Goal: Task Accomplishment & Management: Manage account settings

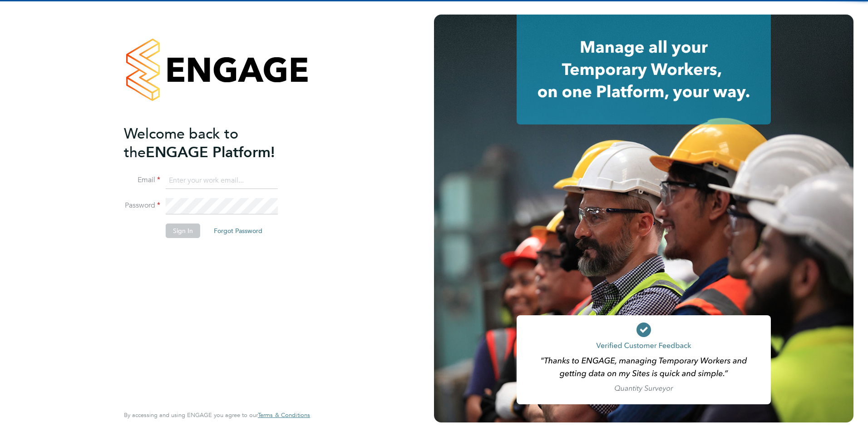
click at [242, 185] on input at bounding box center [222, 180] width 112 height 16
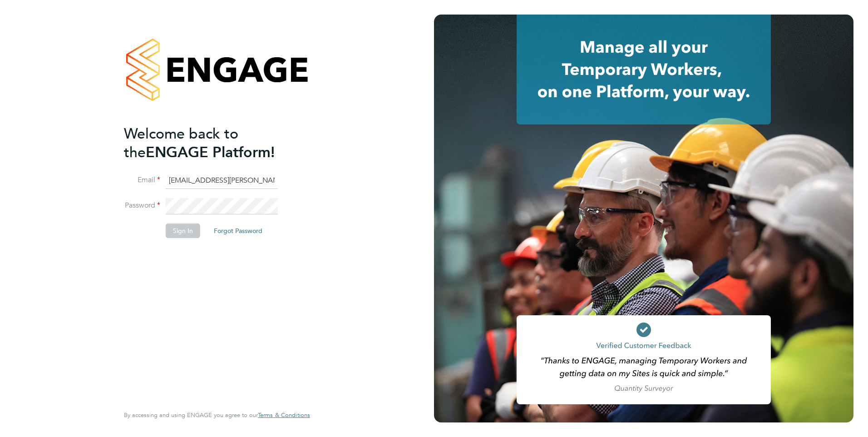
scroll to position [0, 37]
drag, startPoint x: 219, startPoint y: 179, endPoint x: 432, endPoint y: 159, distance: 213.8
click at [432, 159] on div "Welcome back to the ENGAGE Platform! Email [EMAIL_ADDRESS][PERSON_NAME][DOMAIN_…" at bounding box center [217, 218] width 434 height 437
type input "[EMAIL_ADDRESS][PERSON_NAME][DOMAIN_NAME]"
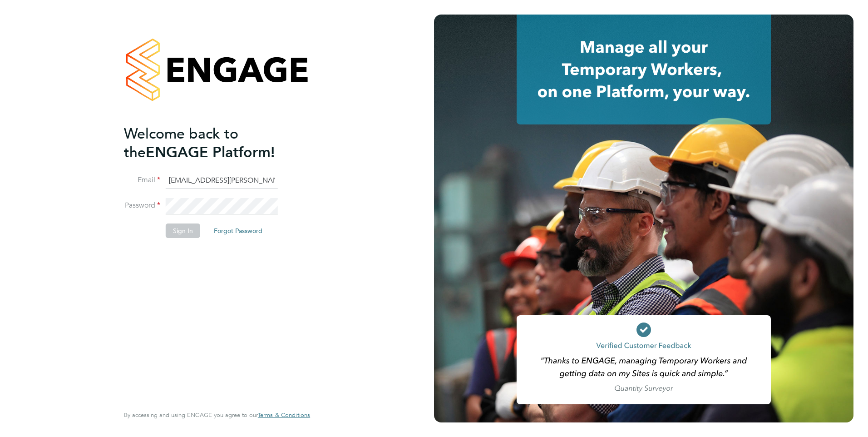
click at [426, 150] on div "Welcome back to the ENGAGE Platform! Email [EMAIL_ADDRESS][PERSON_NAME][DOMAIN_…" at bounding box center [217, 218] width 434 height 437
click at [236, 213] on li "Password" at bounding box center [212, 210] width 177 height 25
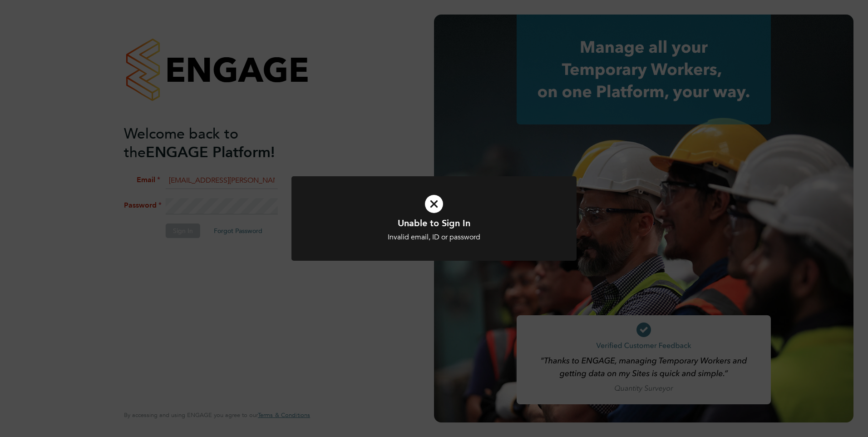
click at [368, 276] on div "Unable to Sign In Invalid email, ID or password Cancel Okay" at bounding box center [434, 218] width 868 height 437
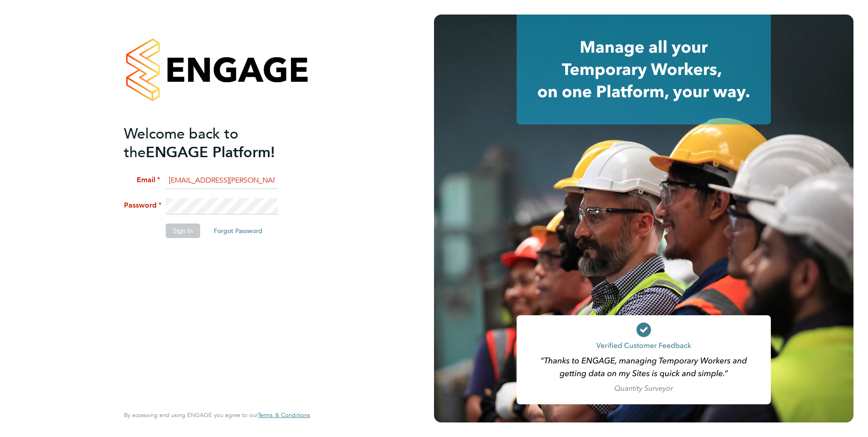
click at [48, 213] on div "Welcome back to the ENGAGE Platform! Email [EMAIL_ADDRESS][PERSON_NAME][DOMAIN_…" at bounding box center [217, 218] width 434 height 437
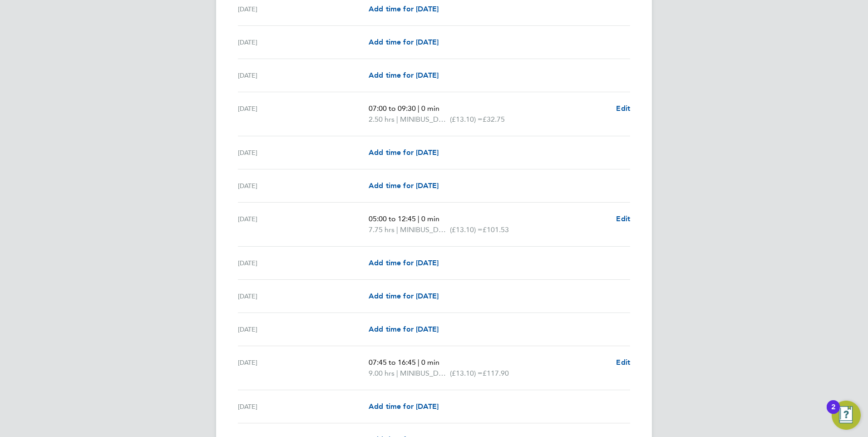
scroll to position [545, 0]
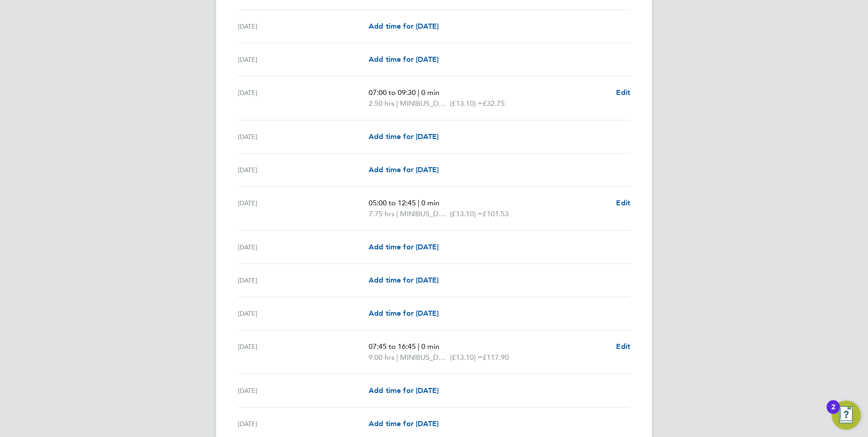
click at [188, 132] on div "MM Megan Morris Notifications 2 Applications: Network Sites Workers Jobs Positi…" at bounding box center [434, 229] width 868 height 1549
drag, startPoint x: 98, startPoint y: 245, endPoint x: 522, endPoint y: 377, distance: 443.4
click at [98, 246] on div "MM Megan Morris Notifications 2 Applications: Network Sites Workers Jobs Positi…" at bounding box center [434, 229] width 868 height 1549
click at [131, 146] on div "MM Megan Morris Notifications 2 Applications: Network Sites Workers Jobs Positi…" at bounding box center [434, 229] width 868 height 1549
drag, startPoint x: 275, startPoint y: 91, endPoint x: 228, endPoint y: 98, distance: 46.7
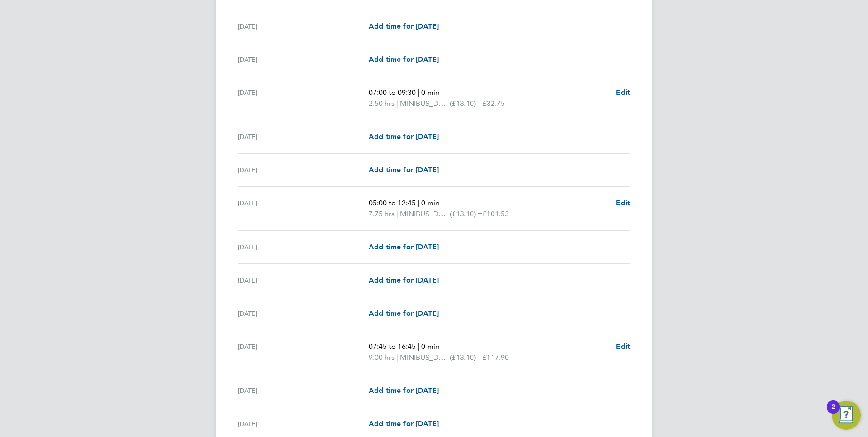
click at [228, 98] on div "Back Following Paul Stoner's Timesheet 01 - 31 Aug 2025 £501. 08 "Minibus Drive…" at bounding box center [434, 235] width 436 height 1509
drag, startPoint x: 228, startPoint y: 98, endPoint x: 266, endPoint y: 98, distance: 37.7
click at [266, 98] on div "Mon 11 Aug" at bounding box center [303, 98] width 131 height 22
drag, startPoint x: 274, startPoint y: 95, endPoint x: 244, endPoint y: 97, distance: 29.6
click at [244, 97] on div "Mon 11 Aug" at bounding box center [303, 98] width 131 height 22
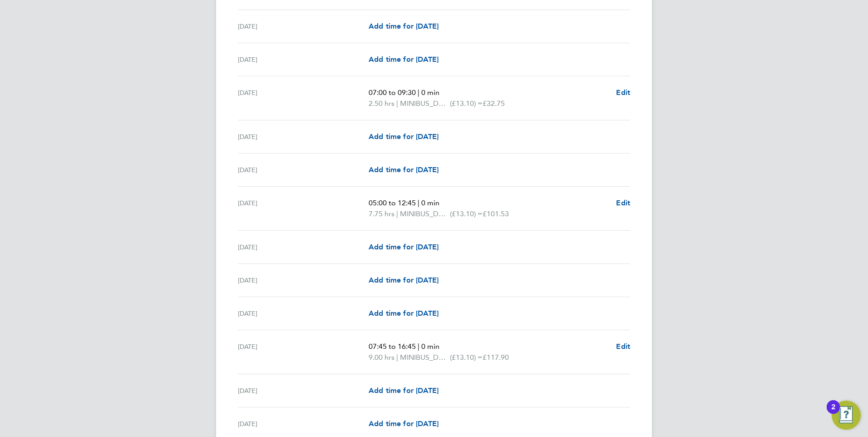
drag, startPoint x: 244, startPoint y: 97, endPoint x: 266, endPoint y: 96, distance: 21.8
click at [266, 96] on div "Mon 11 Aug" at bounding box center [303, 98] width 131 height 22
click at [256, 97] on div "Mon 11 Aug" at bounding box center [303, 98] width 131 height 22
click at [460, 104] on span "(£13.10) =" at bounding box center [466, 103] width 33 height 9
drag, startPoint x: 444, startPoint y: 91, endPoint x: 405, endPoint y: 93, distance: 38.6
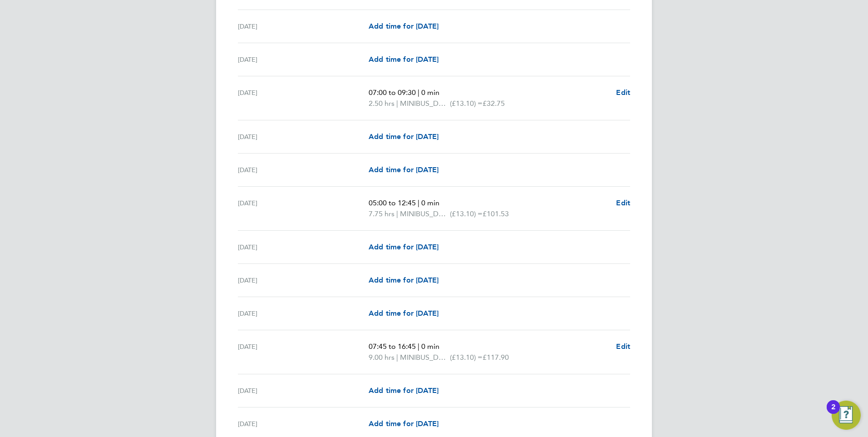
click at [405, 93] on p "07:00 to 09:30 | 0 min" at bounding box center [488, 92] width 240 height 11
drag, startPoint x: 405, startPoint y: 93, endPoint x: 438, endPoint y: 90, distance: 32.8
click at [438, 90] on span "0 min" at bounding box center [430, 92] width 18 height 9
click at [459, 84] on div "Mon 11 Aug 07:00 to 09:30 | 0 min 2.50 hrs | MINIBUS_DRIVERS_1_TEAM (£13.10) = …" at bounding box center [434, 98] width 392 height 44
drag, startPoint x: 278, startPoint y: 94, endPoint x: 238, endPoint y: 97, distance: 39.6
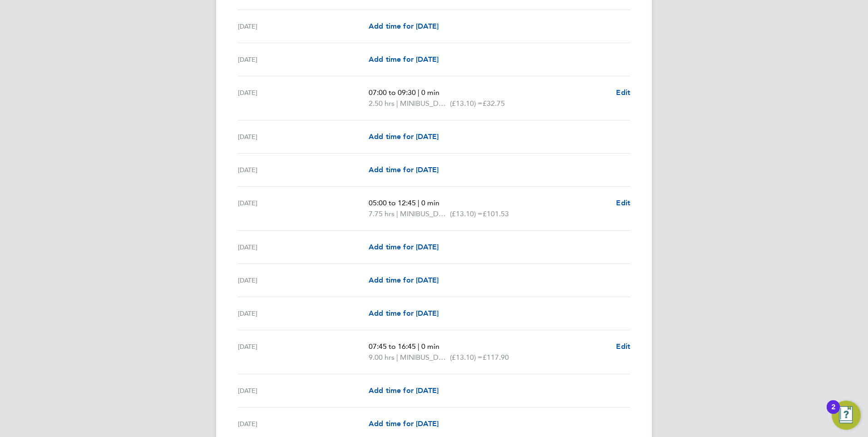
click at [238, 97] on div "Mon 11 Aug" at bounding box center [303, 98] width 131 height 22
click at [414, 97] on p "07:00 to 09:30 | 0 min" at bounding box center [488, 92] width 240 height 11
drag, startPoint x: 414, startPoint y: 97, endPoint x: 459, endPoint y: 88, distance: 46.2
click at [459, 88] on p "07:00 to 09:30 | 0 min" at bounding box center [488, 92] width 240 height 11
drag, startPoint x: 444, startPoint y: 89, endPoint x: 434, endPoint y: 91, distance: 10.1
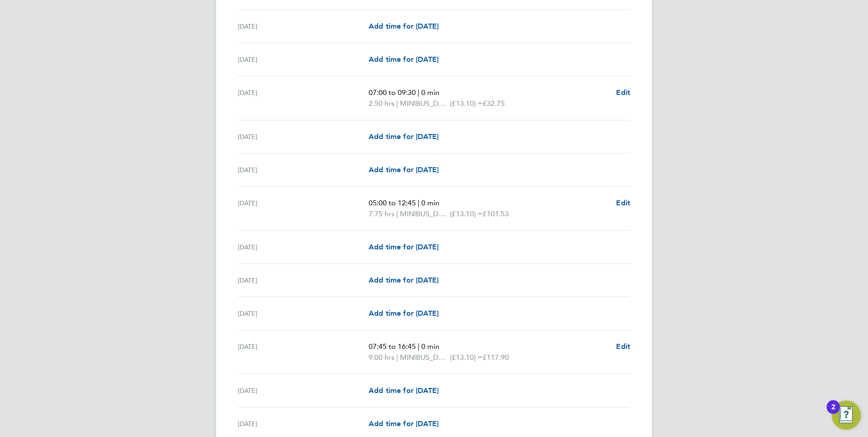
click at [439, 90] on p "07:00 to 09:30 | 0 min" at bounding box center [488, 92] width 240 height 11
click at [306, 88] on div "Mon 11 Aug" at bounding box center [303, 98] width 131 height 22
click at [145, 204] on div "MM Megan Morris Notifications 2 Applications: Network Sites Workers Jobs Positi…" at bounding box center [434, 229] width 868 height 1549
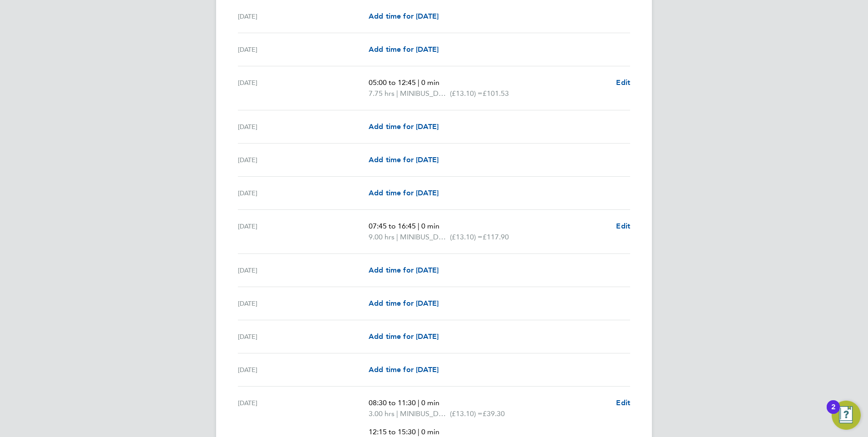
scroll to position [681, 0]
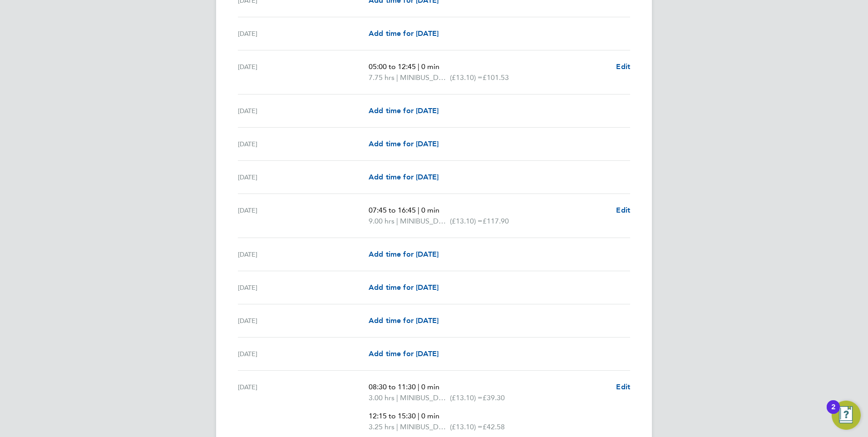
click at [450, 81] on span "MINIBUS_DRIVERS_1_TEAM" at bounding box center [425, 77] width 50 height 11
click at [131, 114] on div "MM Megan Morris Notifications 2 Applications: Network Sites Workers Jobs Positi…" at bounding box center [434, 93] width 868 height 1549
click at [418, 73] on span "MINIBUS_DRIVERS_1_TEAM" at bounding box center [425, 77] width 50 height 11
click at [117, 163] on div "MM Megan Morris Notifications 2 Applications: Network Sites Workers Jobs Positi…" at bounding box center [434, 93] width 868 height 1549
click at [194, 123] on div "MM Megan Morris Notifications 2 Applications: Network Sites Workers Jobs Positi…" at bounding box center [434, 93] width 868 height 1549
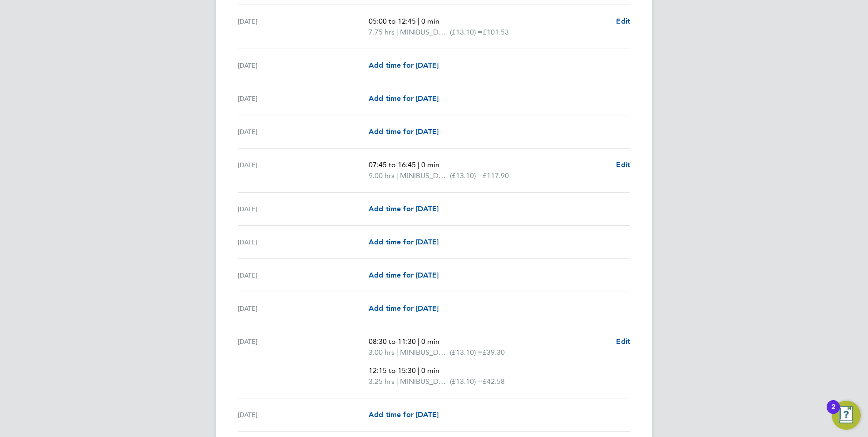
scroll to position [771, 0]
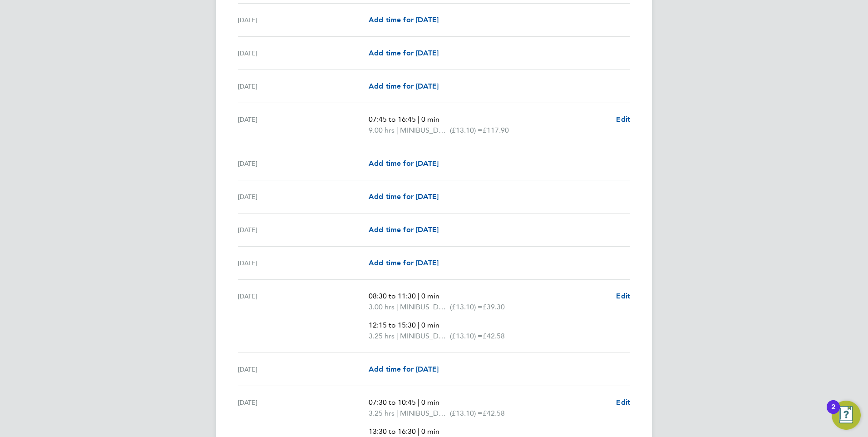
click at [195, 127] on div "MM Megan Morris Notifications 2 Applications: Network Sites Workers Jobs Positi…" at bounding box center [434, 3] width 868 height 1549
click at [139, 159] on div "MM Megan Morris Notifications 2 Applications: Network Sites Workers Jobs Positi…" at bounding box center [434, 3] width 868 height 1549
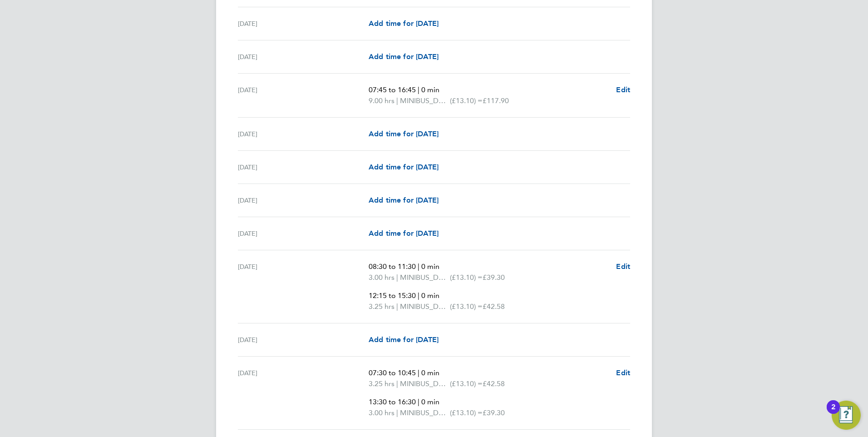
scroll to position [817, 0]
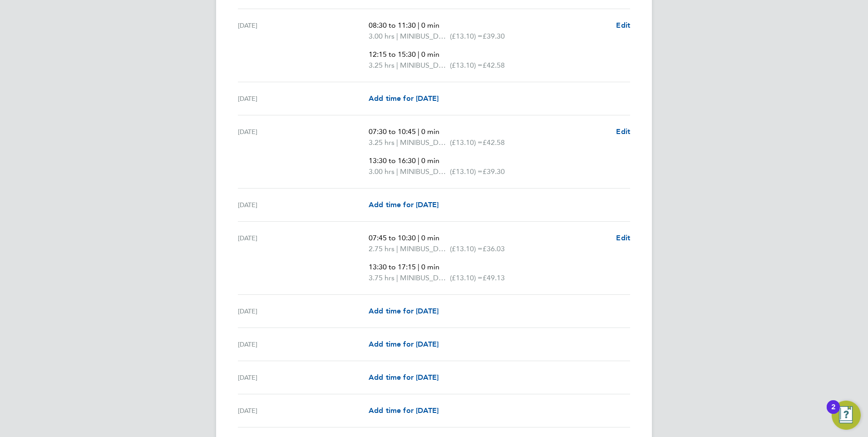
scroll to position [1044, 0]
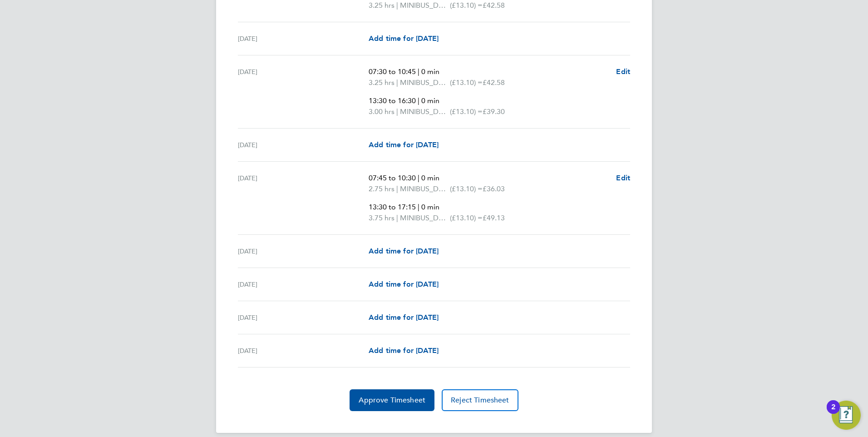
scroll to position [1112, 0]
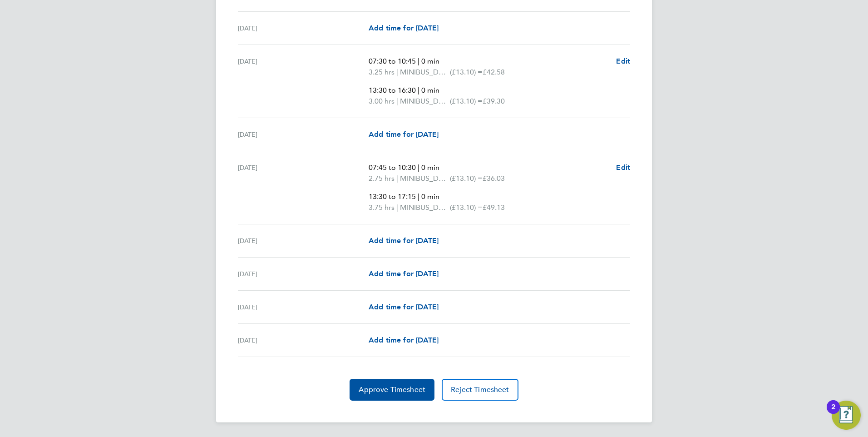
click at [435, 91] on span "0 min" at bounding box center [430, 90] width 18 height 9
drag, startPoint x: 425, startPoint y: 90, endPoint x: 368, endPoint y: 90, distance: 57.2
click at [368, 90] on p "13:30 to 16:30 | 0 min" at bounding box center [488, 90] width 240 height 11
drag, startPoint x: 368, startPoint y: 90, endPoint x: 392, endPoint y: 91, distance: 23.6
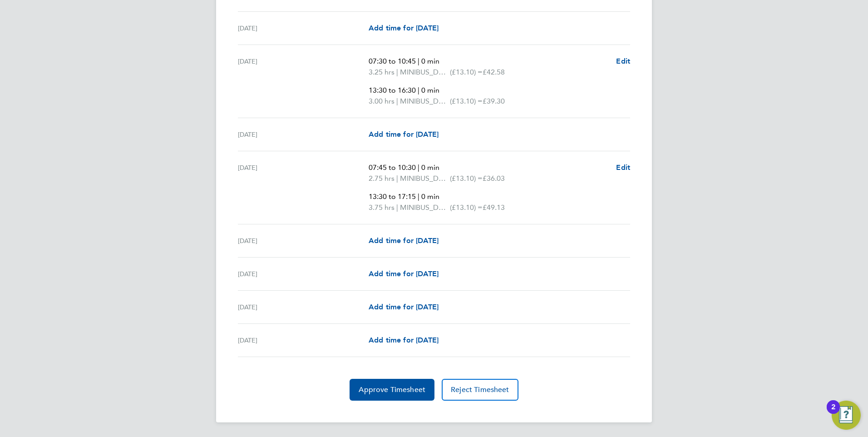
click at [392, 91] on span "13:30 to 16:30" at bounding box center [391, 90] width 47 height 9
click at [398, 90] on span "13:30 to 16:30" at bounding box center [391, 90] width 47 height 9
drag, startPoint x: 371, startPoint y: 60, endPoint x: 457, endPoint y: 60, distance: 85.8
click at [457, 60] on div "Mon 25 Aug 07:30 to 10:45 | 0 min 3.25 hrs | MINIBUS_DRIVERS_1_TEAM (£13.10) = …" at bounding box center [434, 81] width 392 height 73
click at [454, 62] on p "07:30 to 10:45 | 0 min" at bounding box center [488, 61] width 240 height 11
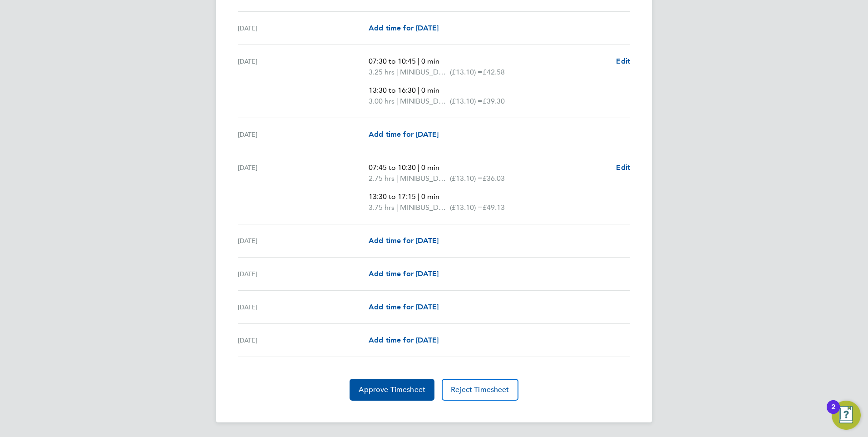
drag, startPoint x: 443, startPoint y: 64, endPoint x: 357, endPoint y: 67, distance: 86.3
click at [357, 67] on div "Mon 25 Aug 07:30 to 10:45 | 0 min 3.25 hrs | MINIBUS_DRIVERS_1_TEAM (£13.10) = …" at bounding box center [434, 81] width 392 height 73
drag, startPoint x: 357, startPoint y: 67, endPoint x: 416, endPoint y: 69, distance: 59.0
click at [415, 69] on span "MINIBUS_DRIVERS_1_TEAM" at bounding box center [425, 72] width 50 height 11
click at [447, 96] on span "MINIBUS_DRIVERS_1_TEAM" at bounding box center [425, 101] width 50 height 11
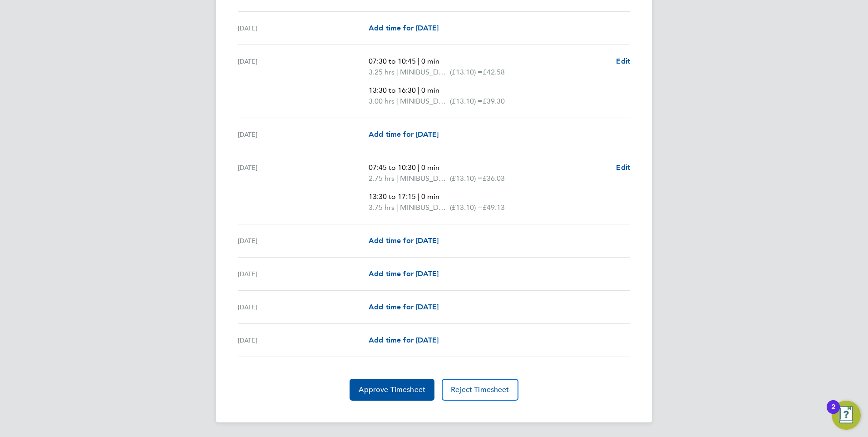
drag, startPoint x: 372, startPoint y: 93, endPoint x: 445, endPoint y: 79, distance: 74.8
click at [445, 79] on ul "07:30 to 10:45 | 0 min 3.25 hrs | MINIBUS_DRIVERS_1_TEAM (£13.10) = £42.58 13:3…" at bounding box center [488, 81] width 240 height 51
click at [446, 79] on ul "07:30 to 10:45 | 0 min 3.25 hrs | MINIBUS_DRIVERS_1_TEAM (£13.10) = £42.58 13:3…" at bounding box center [488, 81] width 240 height 51
click at [439, 90] on span "0 min" at bounding box center [430, 90] width 18 height 9
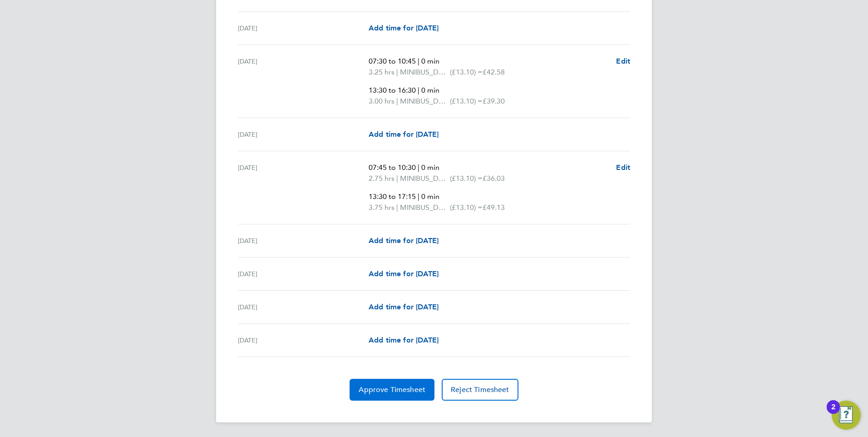
click at [387, 398] on button "Approve Timesheet" at bounding box center [391, 389] width 85 height 22
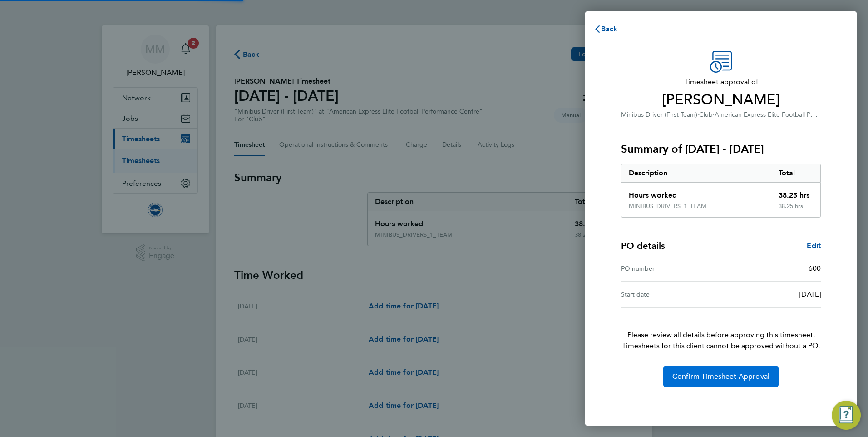
click at [740, 380] on span "Confirm Timesheet Approval" at bounding box center [720, 376] width 97 height 9
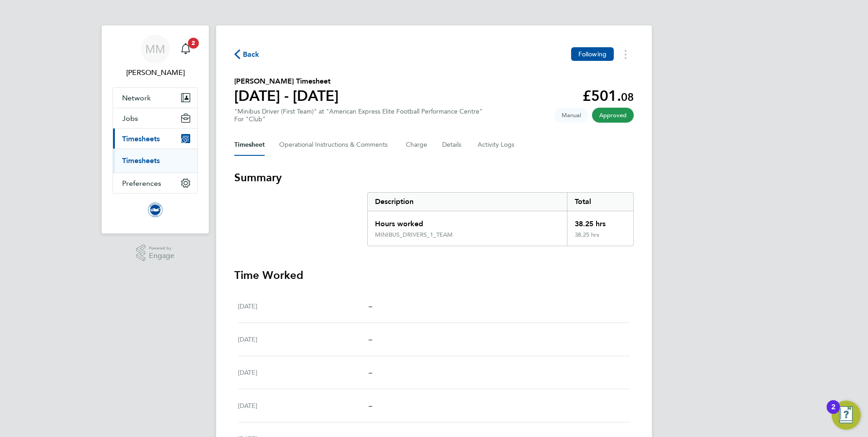
click at [142, 158] on link "Timesheets" at bounding box center [141, 160] width 38 height 9
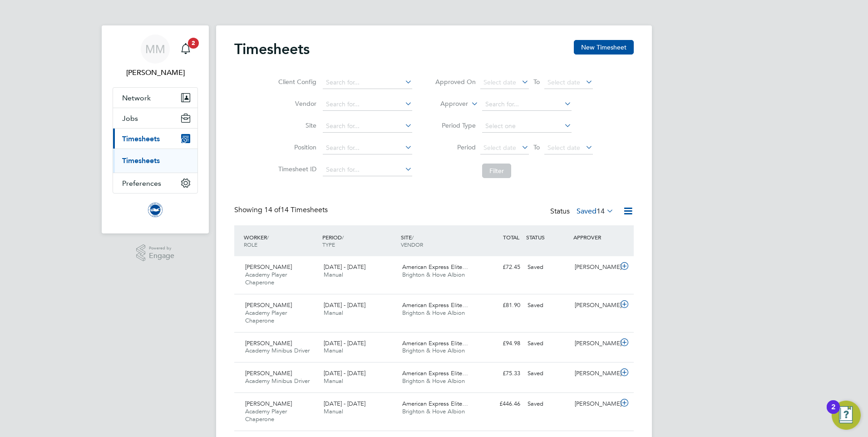
click at [599, 210] on span "14" at bounding box center [600, 210] width 8 height 9
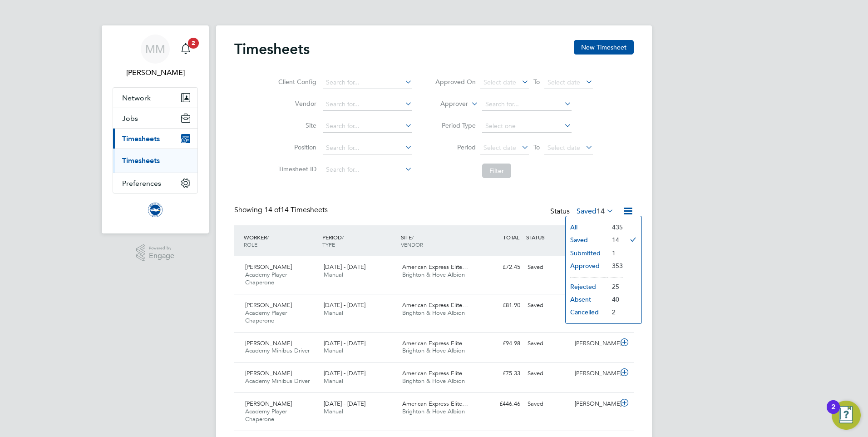
click at [745, 215] on div "MM Megan Morris Notifications 2 Applications: Network Sites Workers Jobs Positi…" at bounding box center [434, 410] width 868 height 820
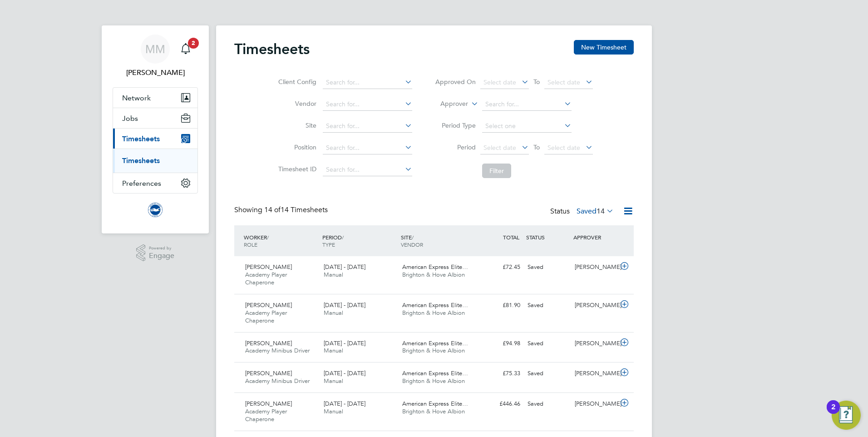
click at [590, 216] on div "Status Saved 14" at bounding box center [582, 211] width 65 height 13
click at [599, 212] on span "14" at bounding box center [600, 210] width 8 height 9
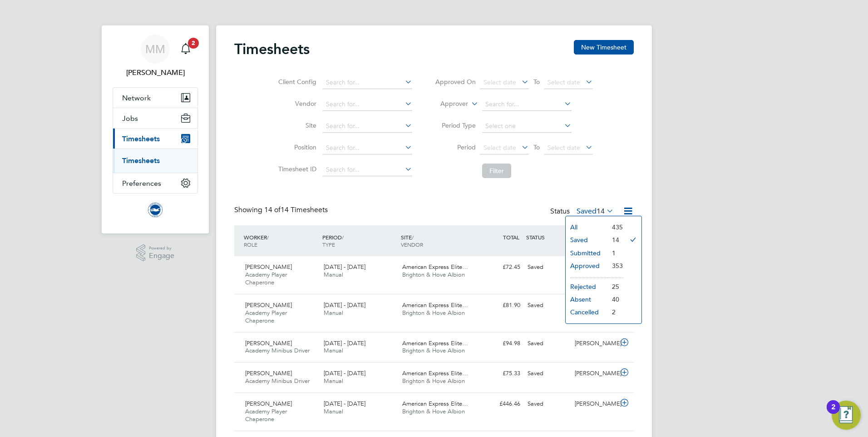
click at [604, 254] on li "Submitted" at bounding box center [586, 252] width 42 height 13
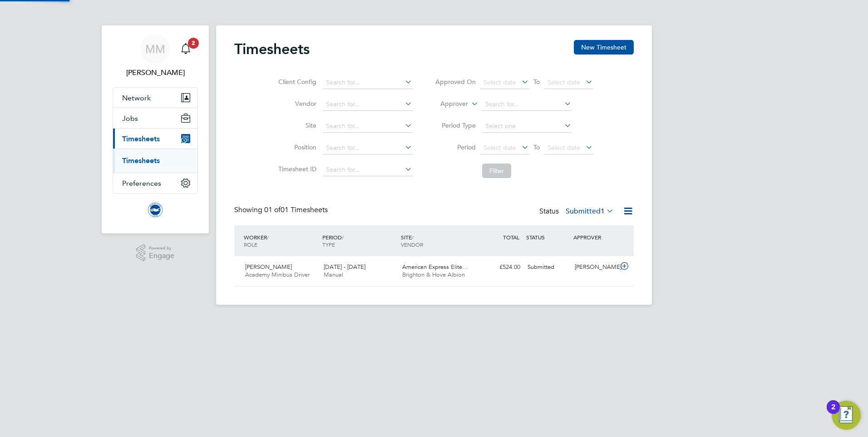
scroll to position [23, 79]
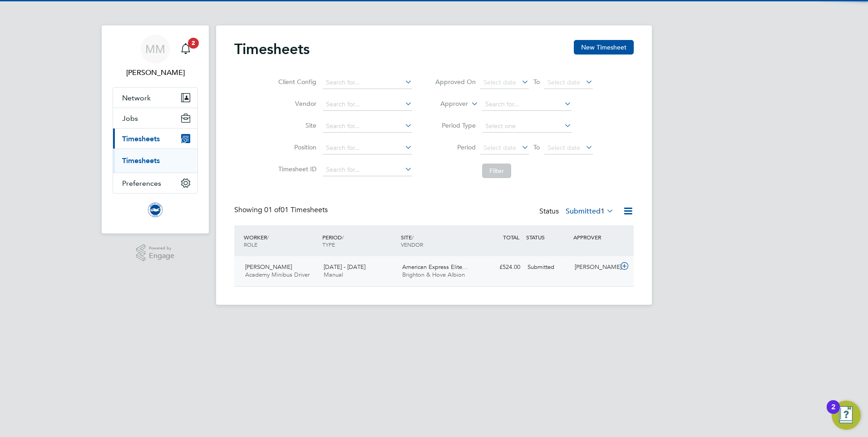
click at [492, 272] on div "£524.00 Submitted" at bounding box center [499, 267] width 47 height 15
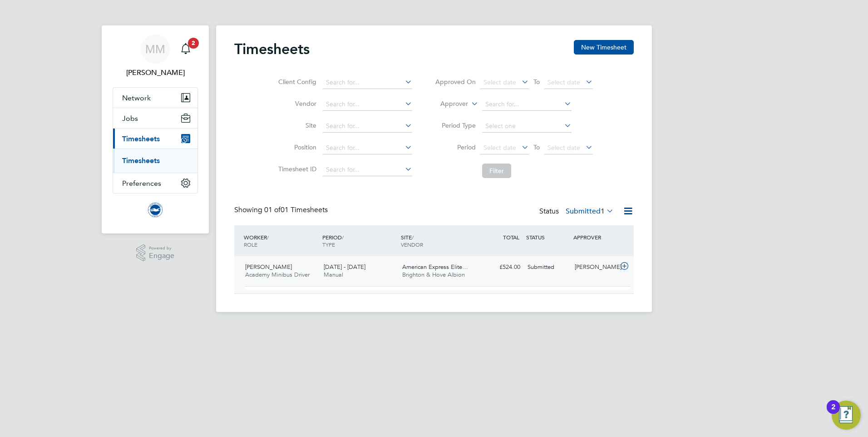
scroll to position [15, 88]
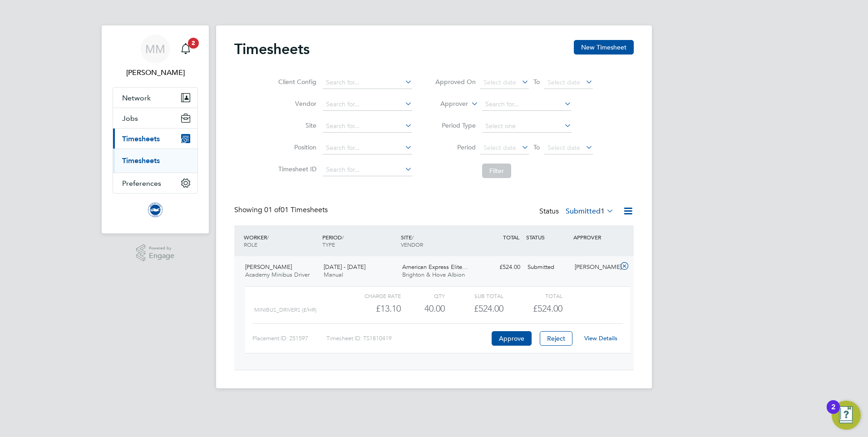
click at [602, 339] on link "View Details" at bounding box center [600, 338] width 33 height 8
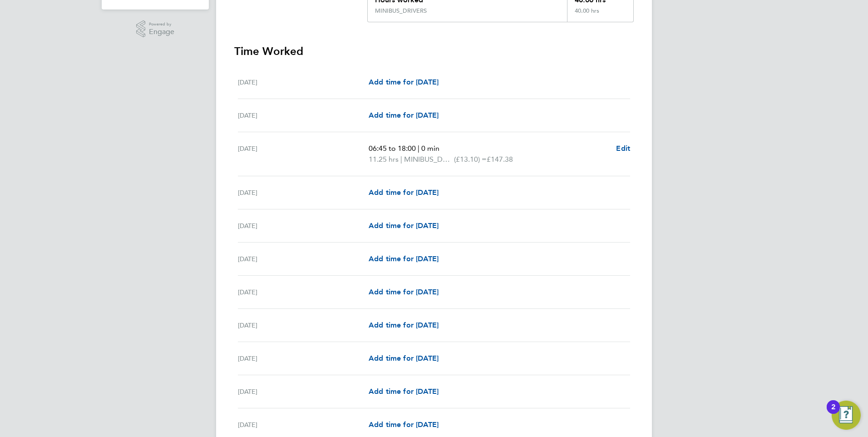
scroll to position [227, 0]
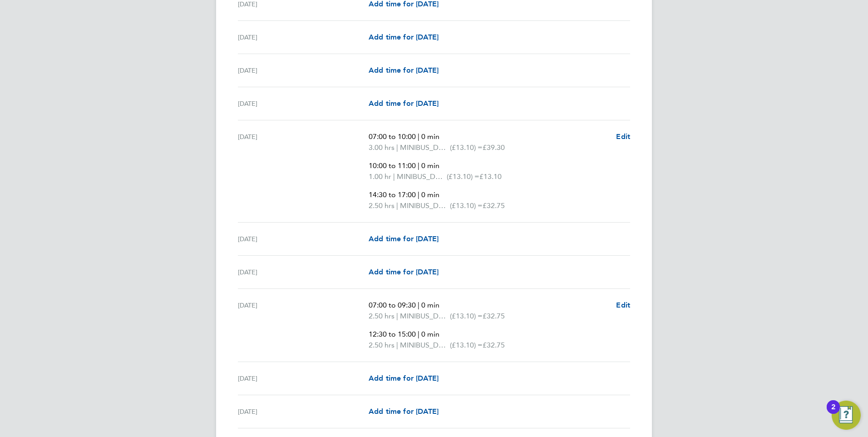
scroll to position [590, 0]
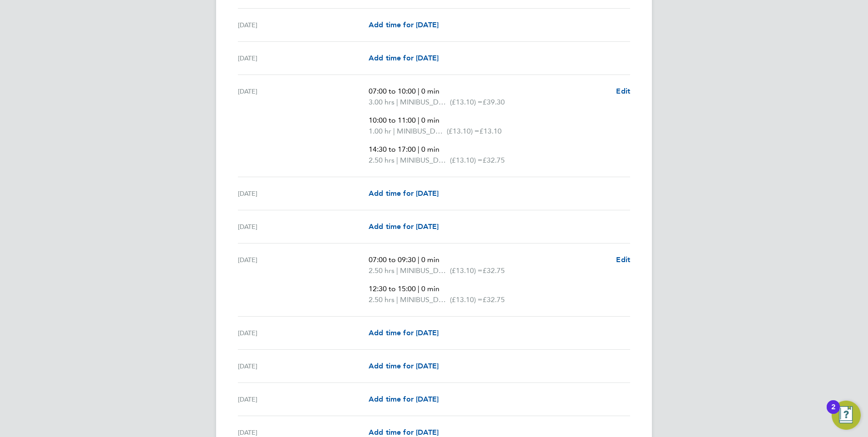
click at [196, 124] on div "MM Megan Morris Notifications 2 Applications: Network Sites Workers Jobs Positi…" at bounding box center [434, 193] width 868 height 1567
click at [147, 152] on div "MM Megan Morris Notifications 3 Applications: Network Sites Workers Jobs Positi…" at bounding box center [434, 193] width 868 height 1567
click at [199, 199] on div "MM Megan Morris Notifications 3 Applications: Network Sites Workers Jobs Positi…" at bounding box center [434, 193] width 868 height 1567
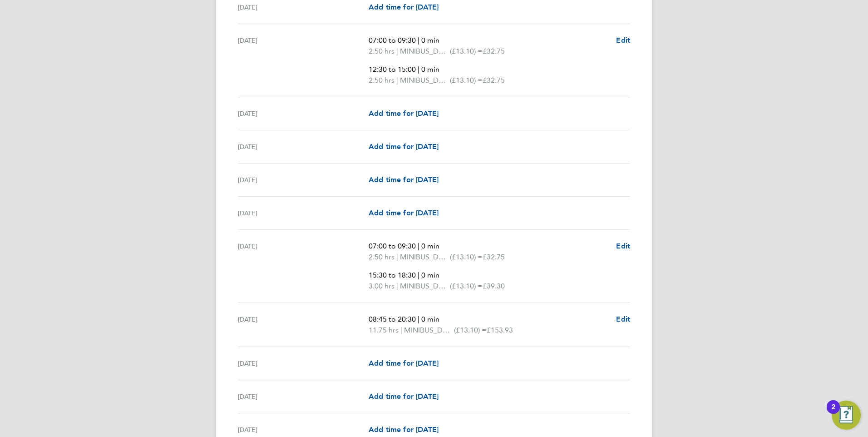
scroll to position [817, 0]
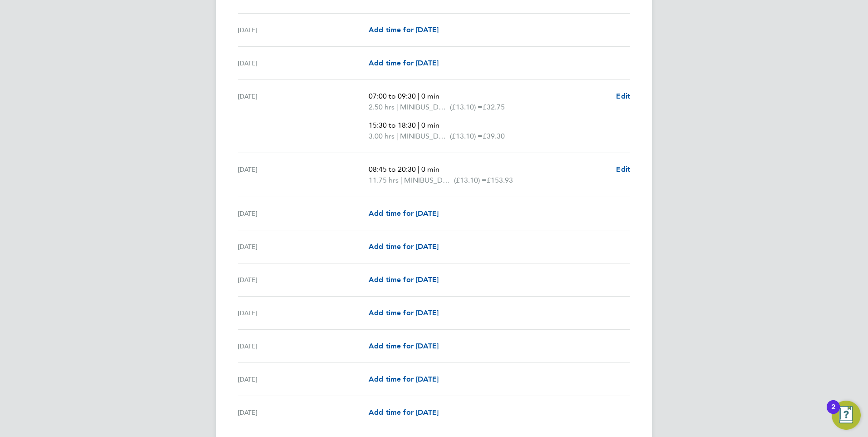
scroll to position [998, 0]
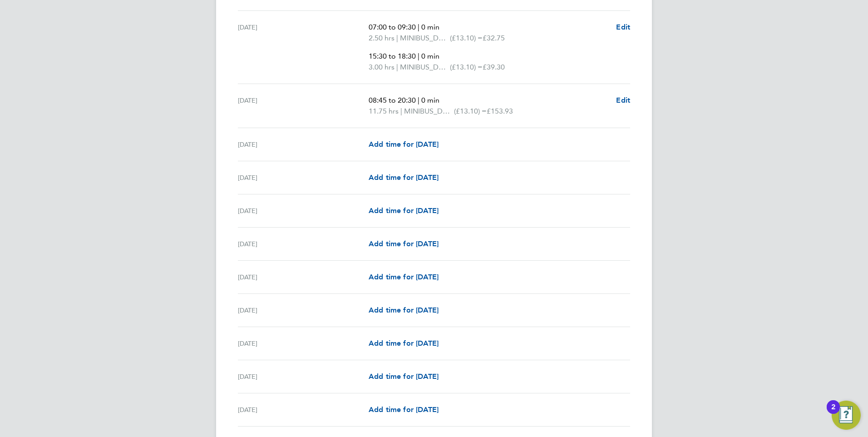
scroll to position [1044, 0]
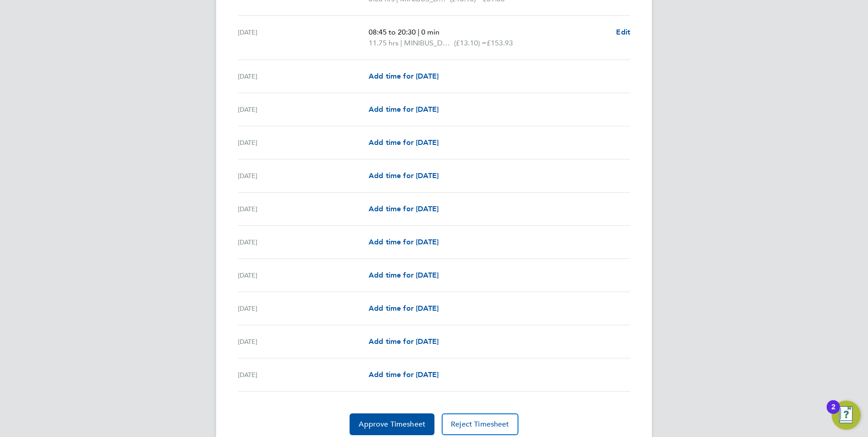
scroll to position [1130, 0]
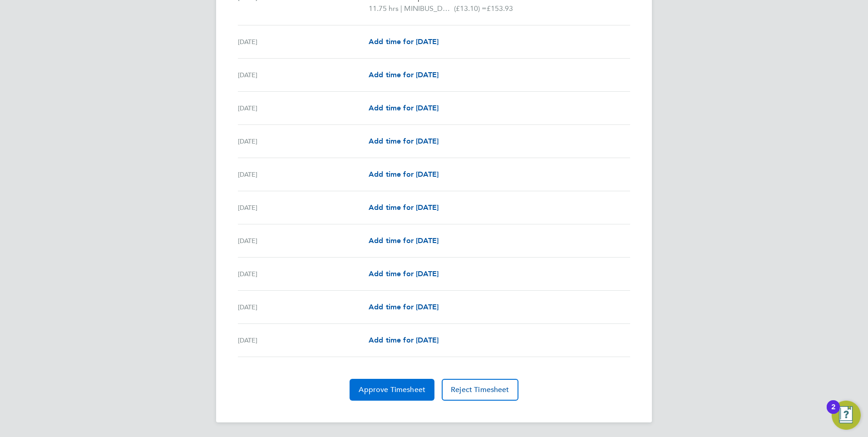
click at [379, 389] on span "Approve Timesheet" at bounding box center [392, 389] width 67 height 9
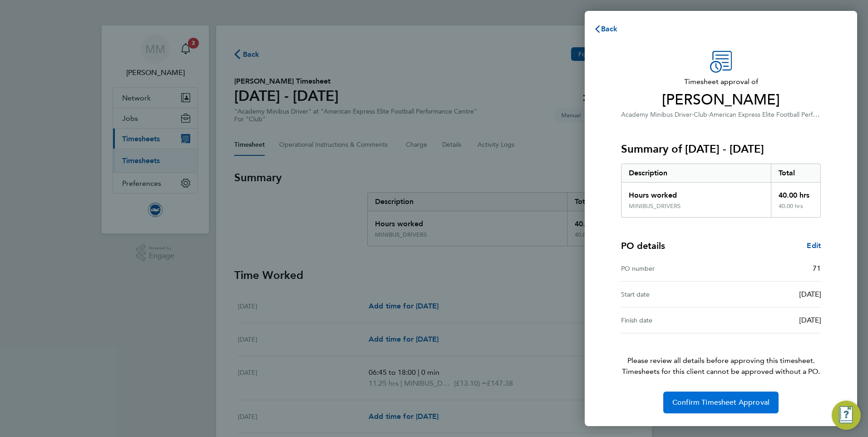
click at [685, 400] on span "Confirm Timesheet Approval" at bounding box center [720, 402] width 97 height 9
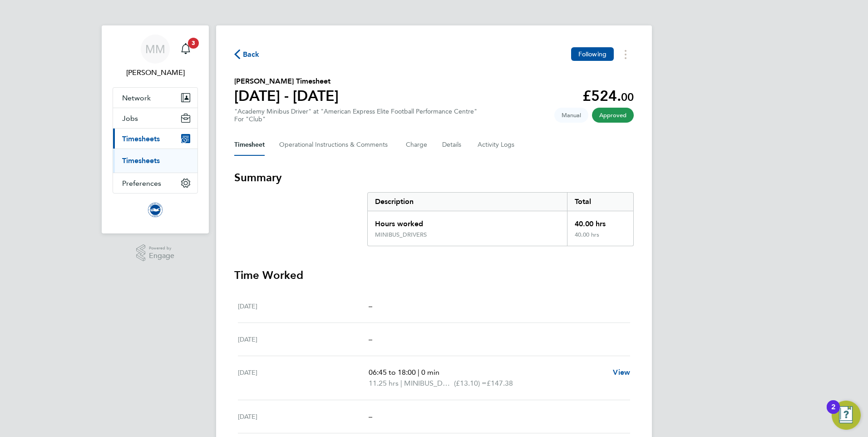
click at [143, 162] on link "Timesheets" at bounding box center [141, 160] width 38 height 9
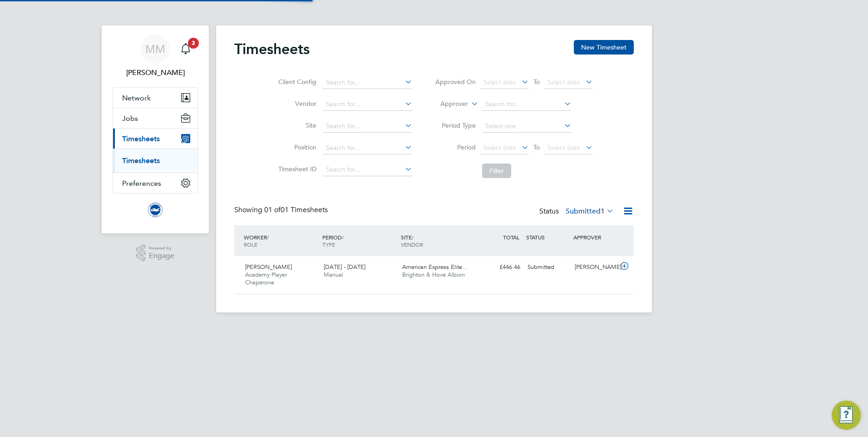
scroll to position [23, 79]
click at [423, 262] on div "American Express Elite… Brighton & Hove Albion" at bounding box center [437, 271] width 79 height 23
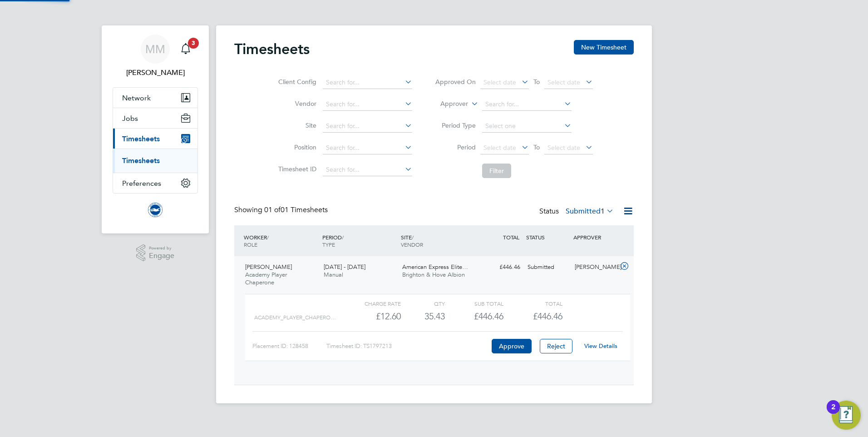
scroll to position [15, 88]
click at [604, 348] on link "View Details" at bounding box center [600, 346] width 33 height 8
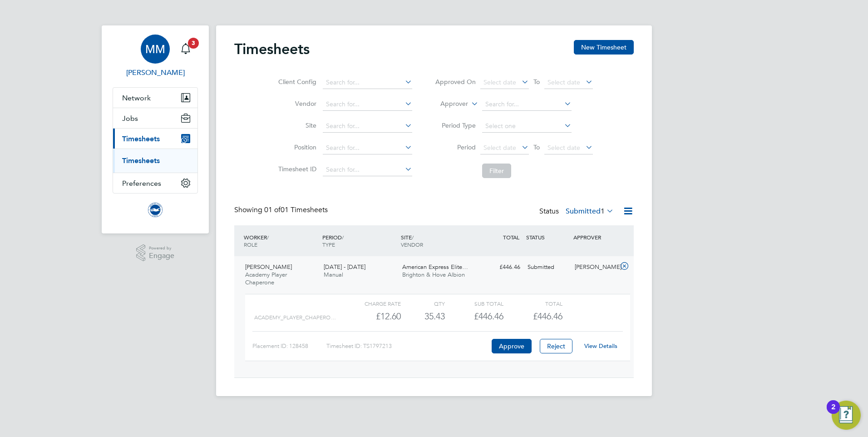
click at [196, 51] on link "MM Megan Morris" at bounding box center [155, 56] width 85 height 44
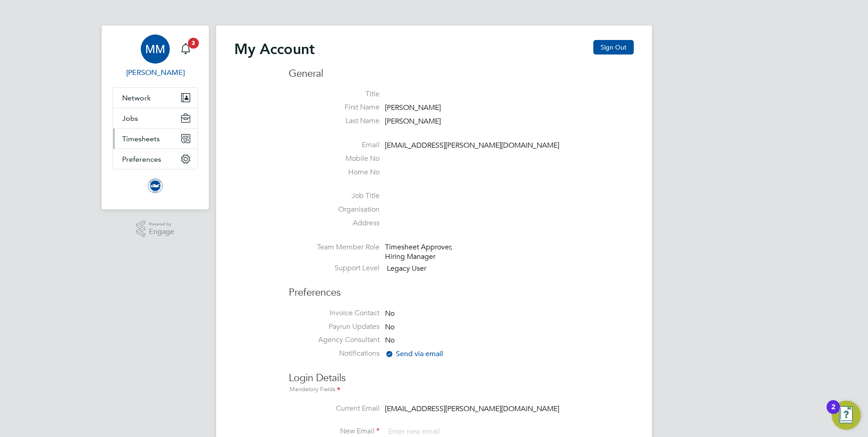
click at [143, 139] on span "Timesheets" at bounding box center [141, 138] width 38 height 9
click at [187, 54] on div "Main navigation" at bounding box center [186, 49] width 18 height 18
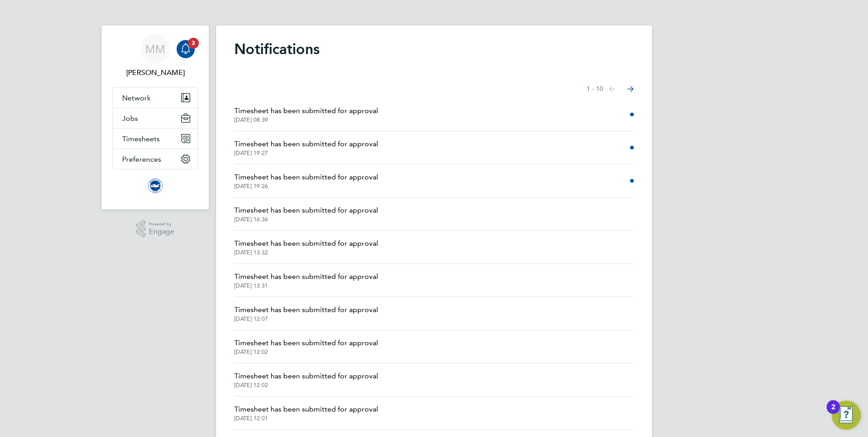
click at [370, 119] on span "02 Sep 2025, 08:39" at bounding box center [306, 119] width 144 height 7
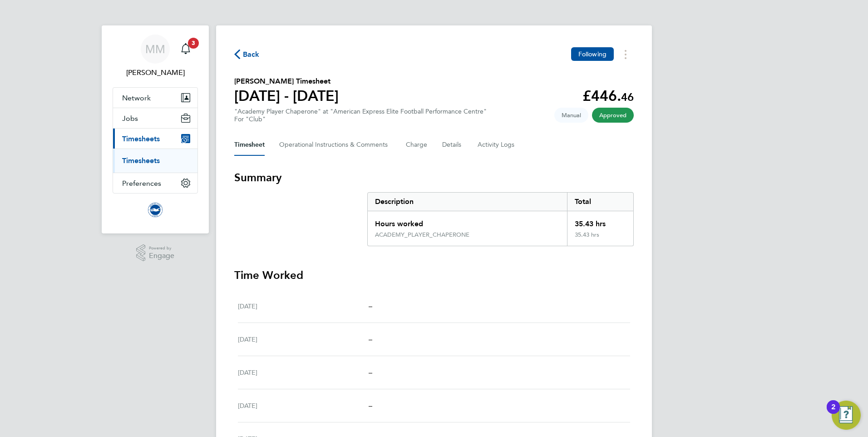
click at [151, 160] on link "Timesheets" at bounding box center [141, 160] width 38 height 9
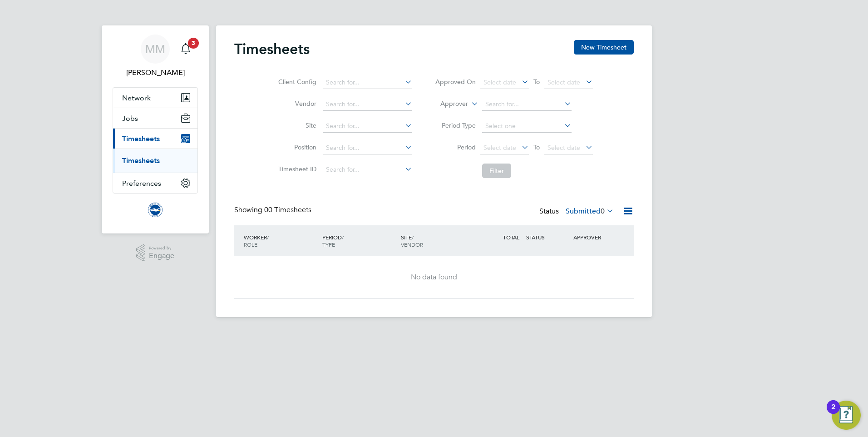
click at [137, 161] on link "Timesheets" at bounding box center [141, 160] width 38 height 9
click at [192, 47] on span "3" at bounding box center [193, 43] width 11 height 11
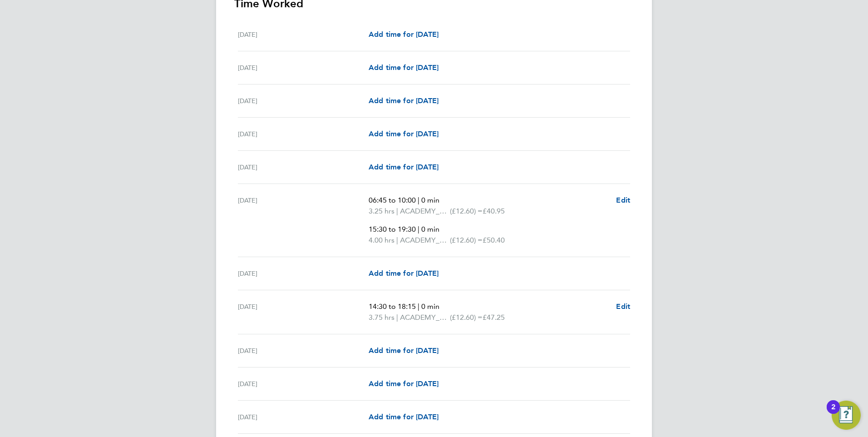
scroll to position [272, 0]
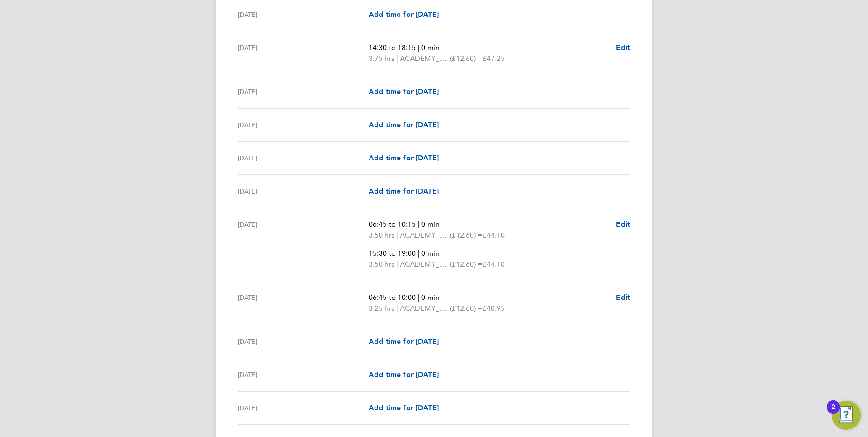
scroll to position [545, 0]
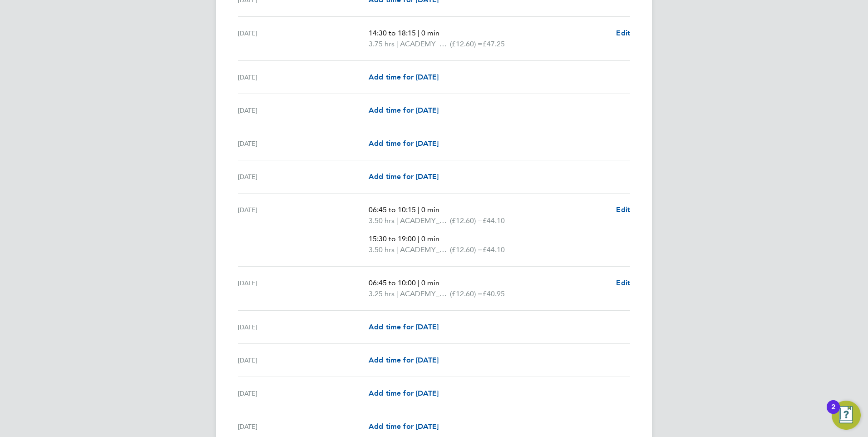
click at [140, 183] on div "MM Megan Morris Notifications 3 Applications: Network Sites Workers Jobs Positi…" at bounding box center [434, 244] width 868 height 1578
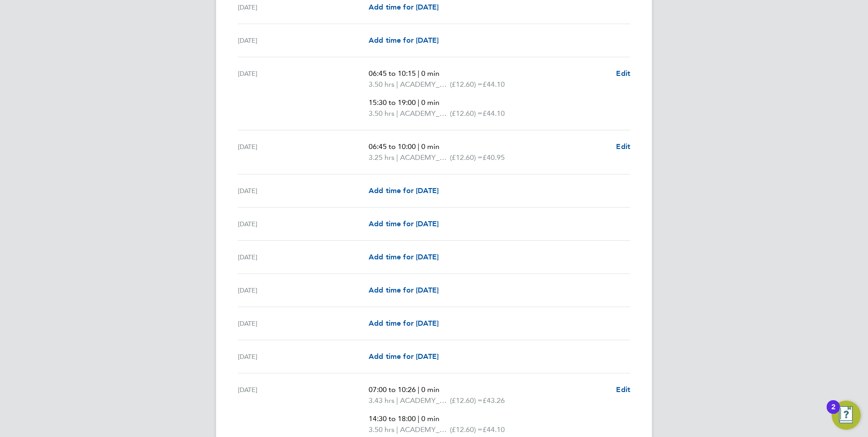
scroll to position [726, 0]
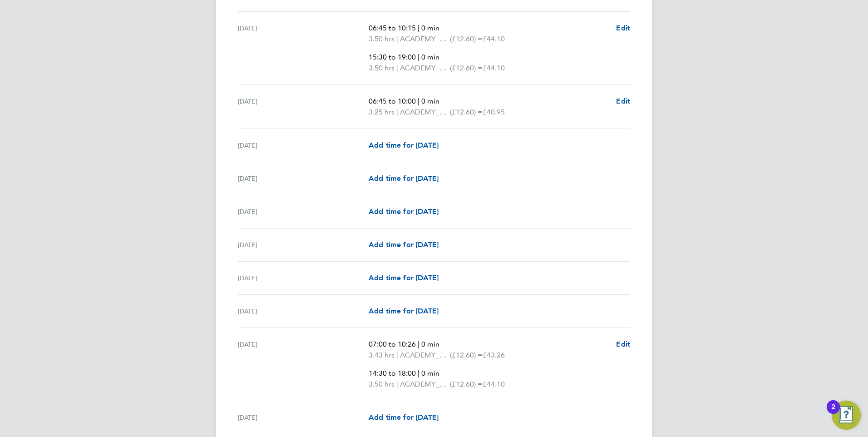
click at [187, 78] on div "MM Megan Morris Notifications 3 Applications: Network Sites Workers Jobs Positi…" at bounding box center [434, 63] width 868 height 1578
click at [159, 123] on div "MM Megan Morris Notifications 3 Applications: Network Sites Workers Jobs Positi…" at bounding box center [434, 63] width 868 height 1578
click at [133, 183] on div "MM Megan Morris Notifications 3 Applications: Network Sites Workers Jobs Positi…" at bounding box center [434, 63] width 868 height 1578
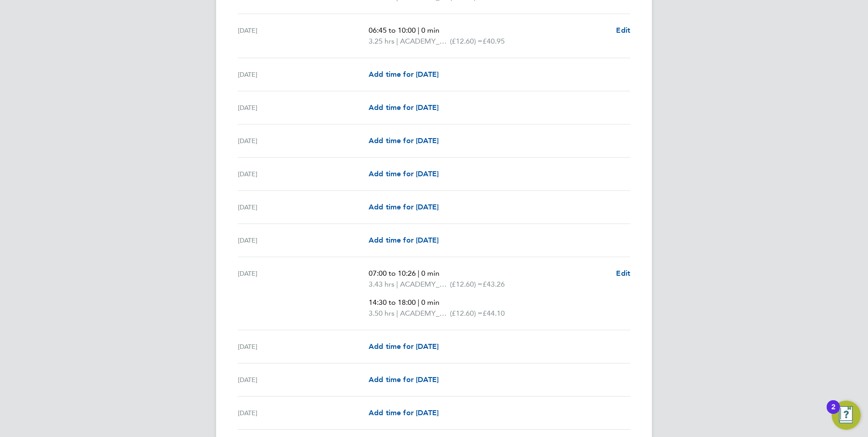
scroll to position [817, 0]
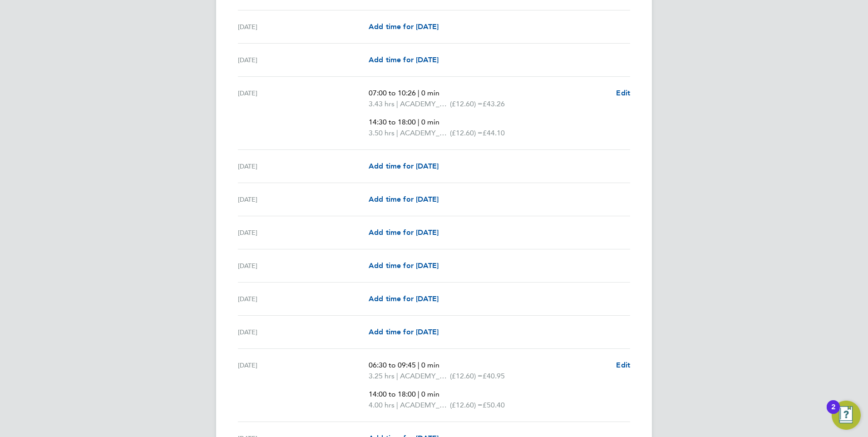
scroll to position [998, 0]
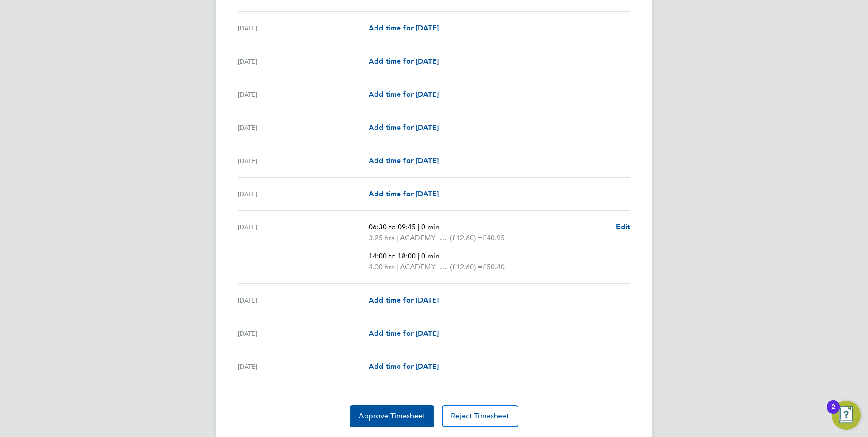
scroll to position [1141, 0]
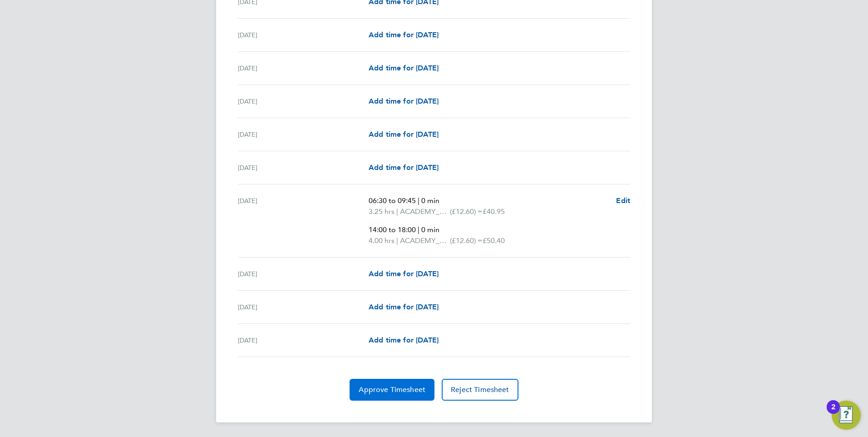
click at [373, 383] on button "Approve Timesheet" at bounding box center [391, 389] width 85 height 22
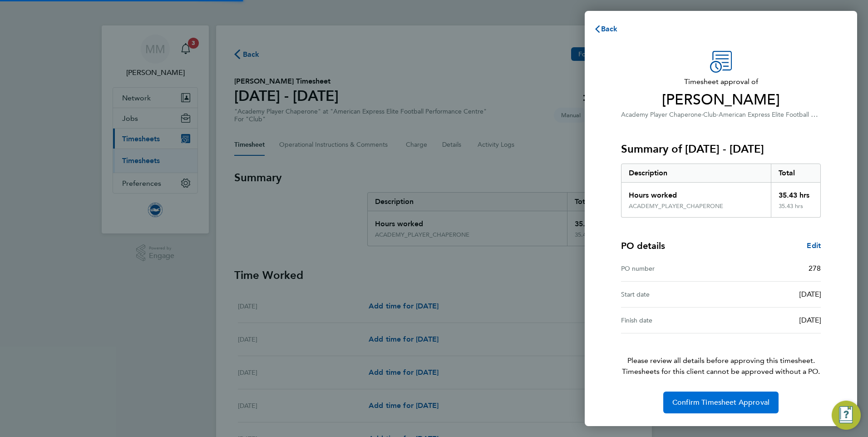
click at [683, 394] on button "Confirm Timesheet Approval" at bounding box center [720, 402] width 115 height 22
